Goal: Task Accomplishment & Management: Use online tool/utility

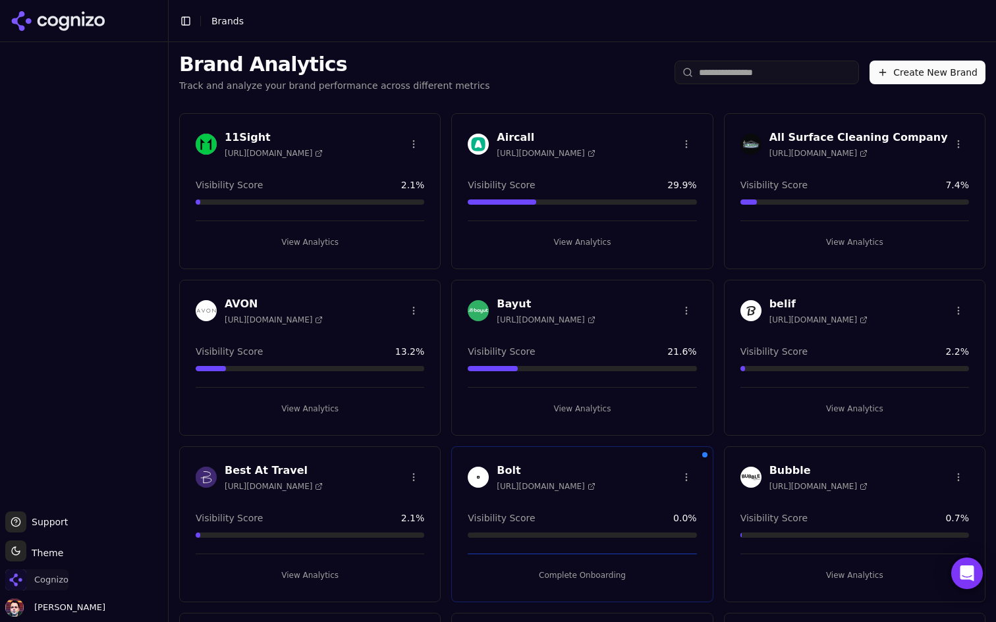
click at [31, 583] on span "Cognizo" at bounding box center [36, 580] width 63 height 21
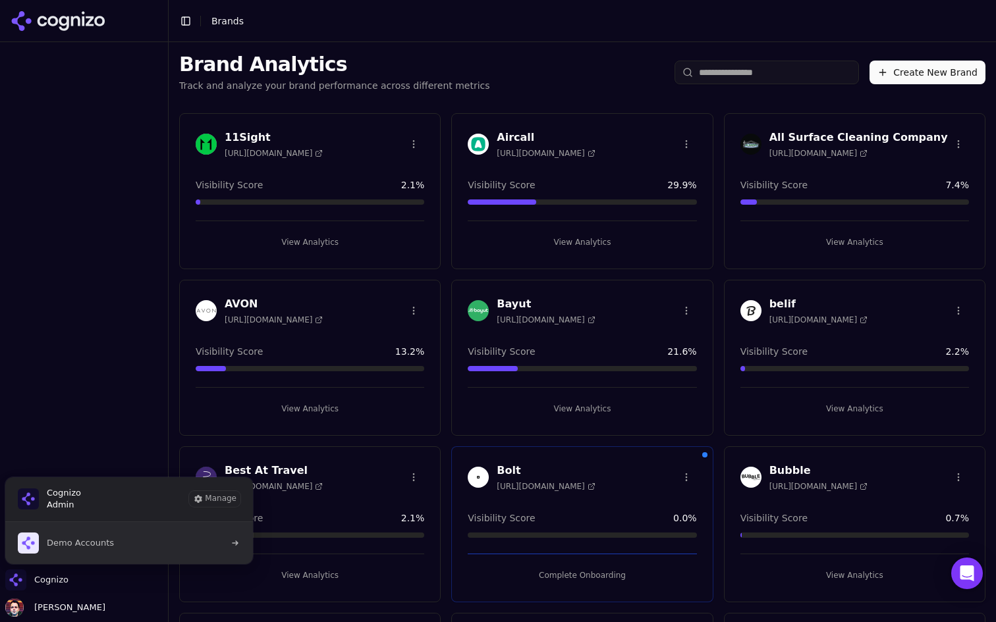
click at [100, 554] on button "Demo Accounts" at bounding box center [129, 543] width 249 height 42
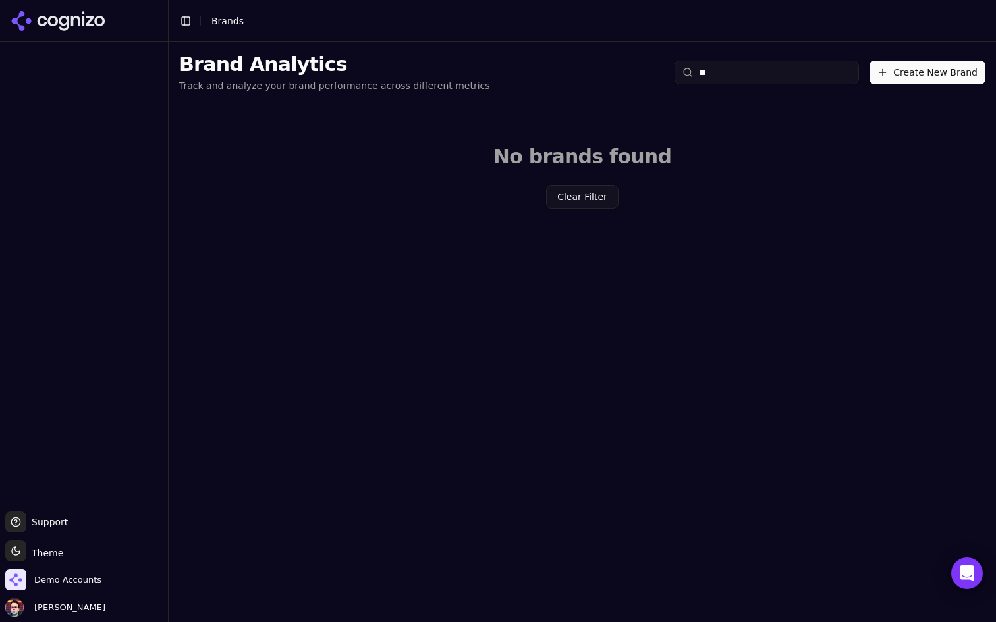
type input "*"
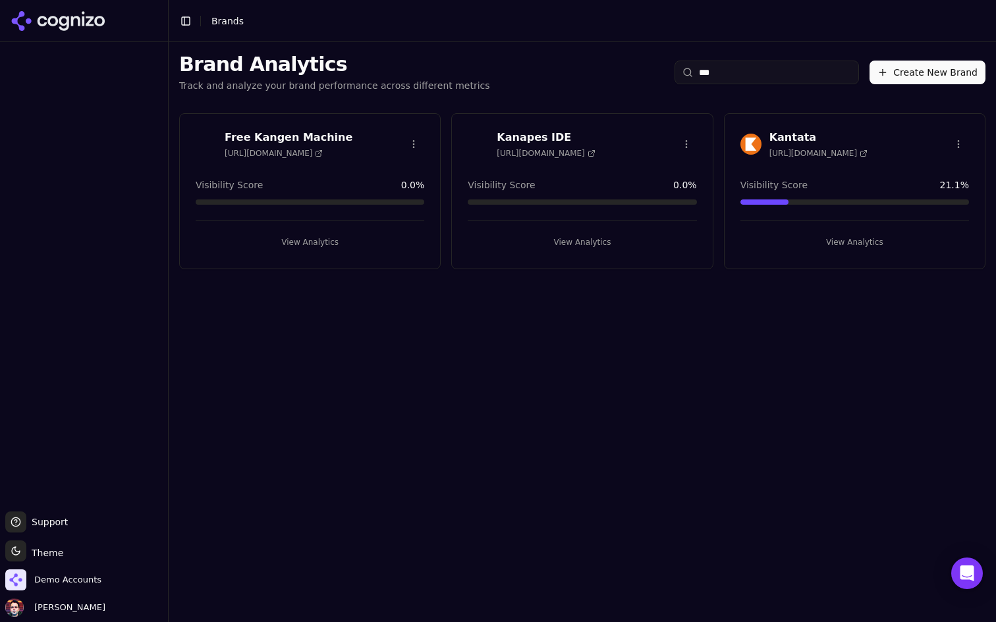
type input "***"
click at [395, 248] on button "View Analytics" at bounding box center [310, 242] width 229 height 21
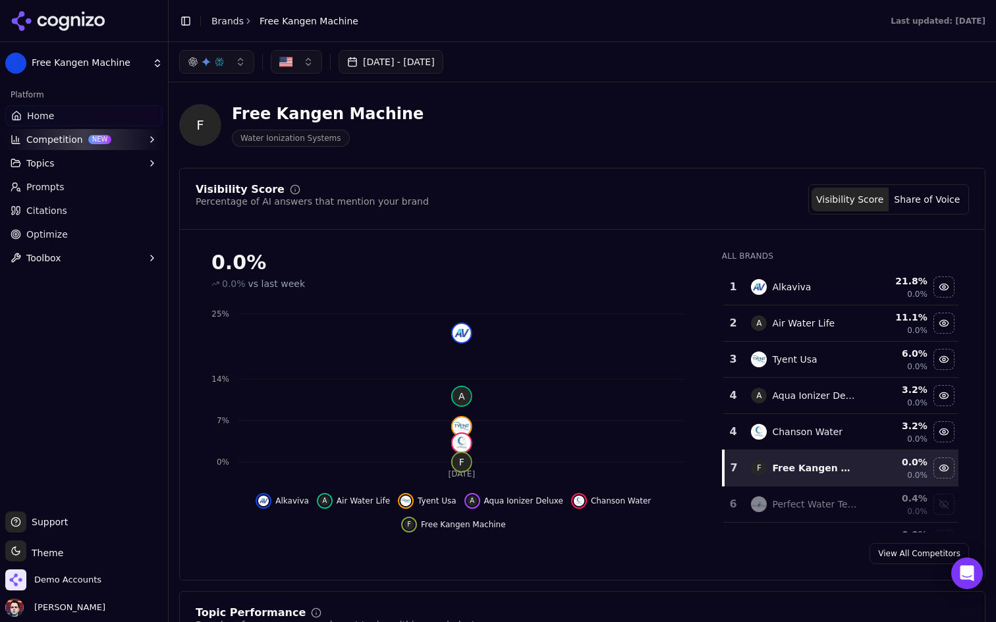
click at [107, 233] on link "Optimize" at bounding box center [83, 234] width 157 height 21
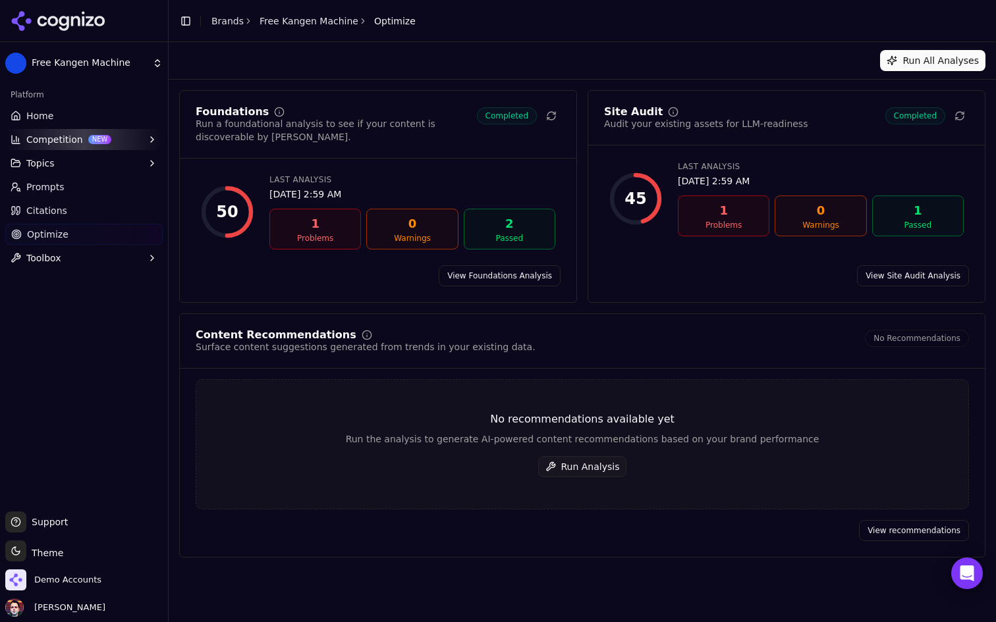
click at [584, 467] on button "Run Analysis" at bounding box center [582, 466] width 89 height 21
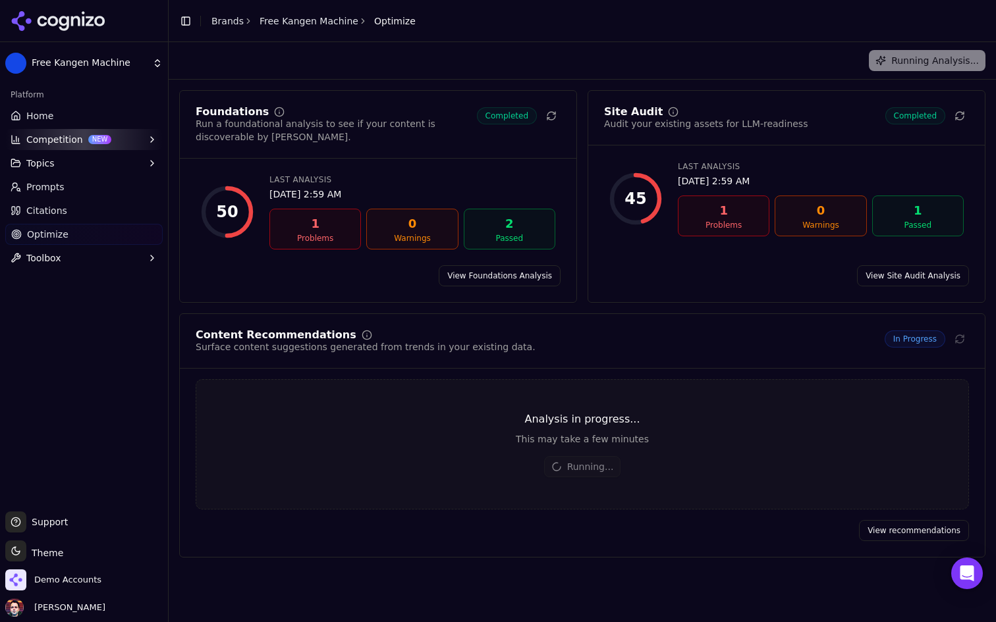
click at [100, 104] on div "Platform" at bounding box center [83, 94] width 157 height 21
click at [90, 190] on link "Prompts" at bounding box center [83, 186] width 157 height 21
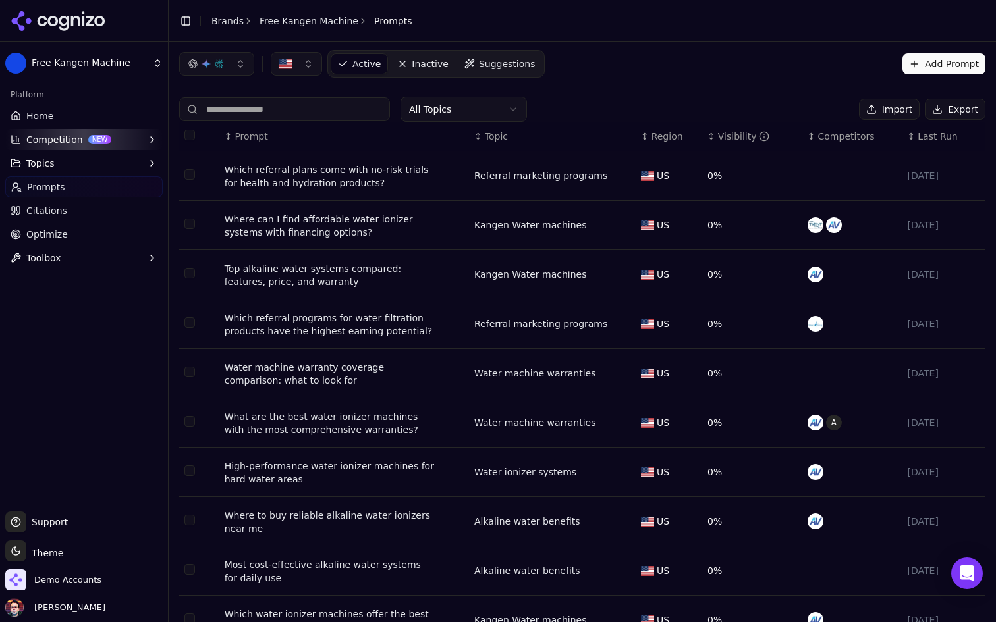
click at [512, 59] on span "Suggestions" at bounding box center [507, 63] width 57 height 13
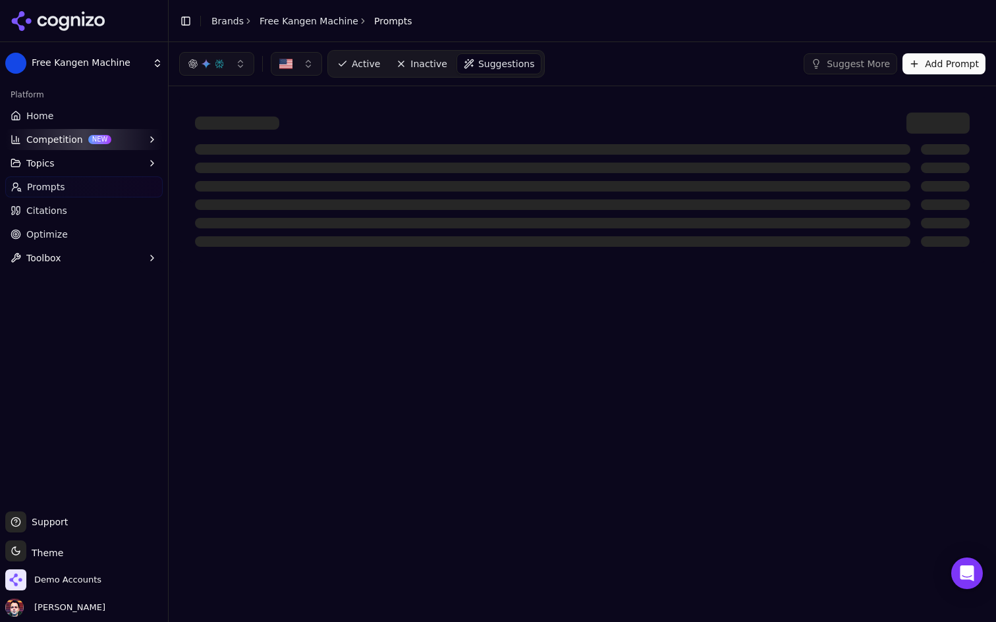
click at [118, 242] on link "Optimize" at bounding box center [83, 234] width 157 height 21
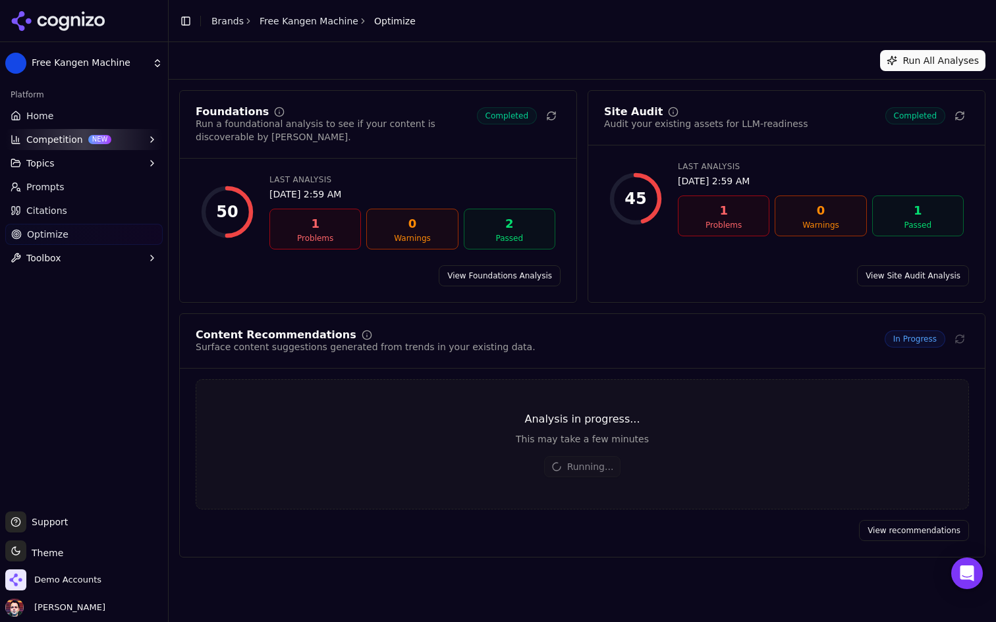
click at [100, 105] on link "Home" at bounding box center [83, 115] width 157 height 21
